Goal: Find specific page/section: Find specific page/section

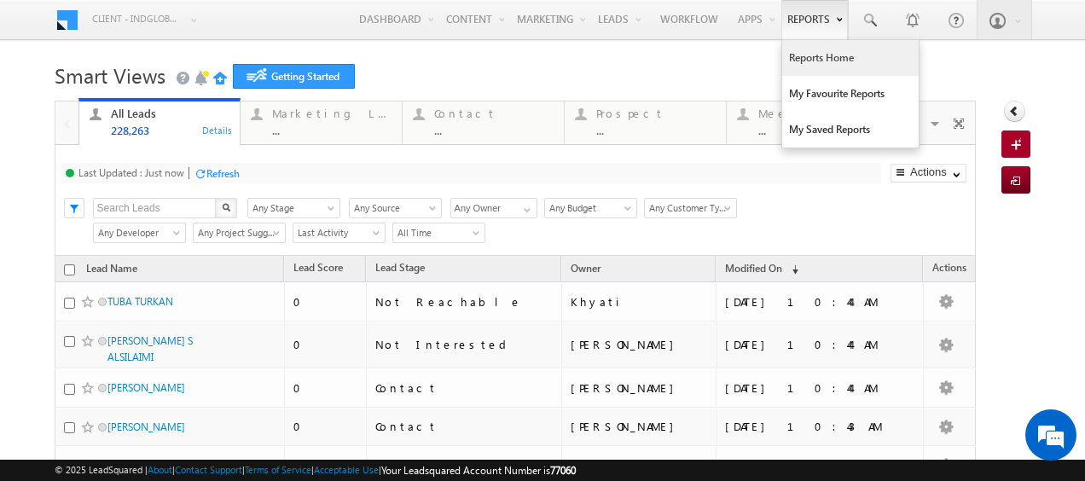
click at [806, 47] on link "Reports Home" at bounding box center [850, 58] width 136 height 36
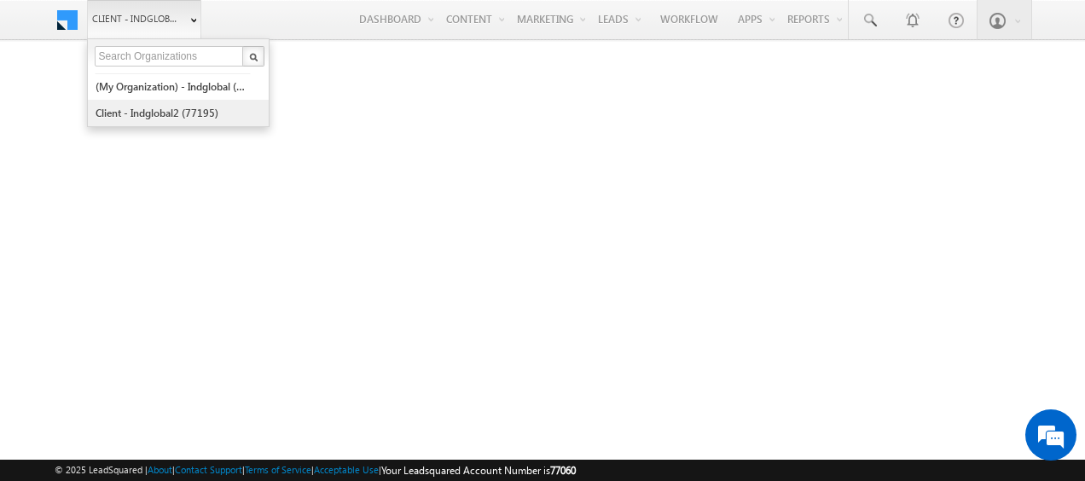
click at [186, 106] on link "Client - indglobal2 (77195)" at bounding box center [173, 113] width 156 height 26
